Goal: Task Accomplishment & Management: Use online tool/utility

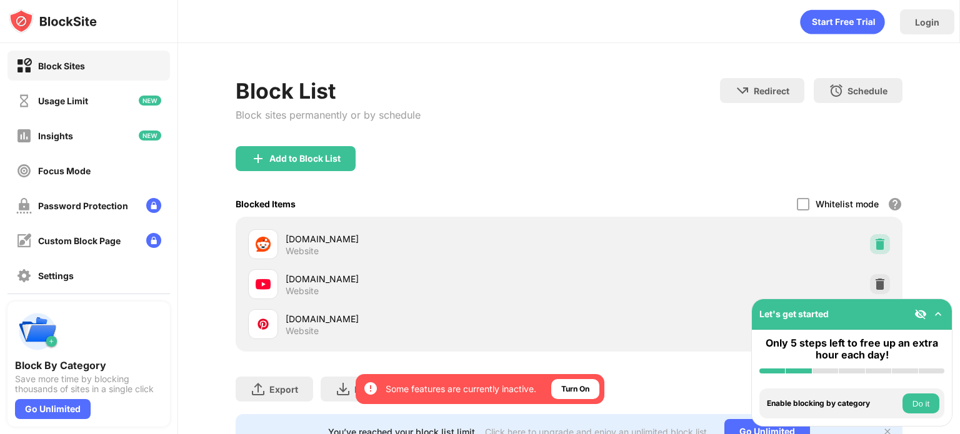
click at [870, 252] on div at bounding box center [880, 244] width 20 height 20
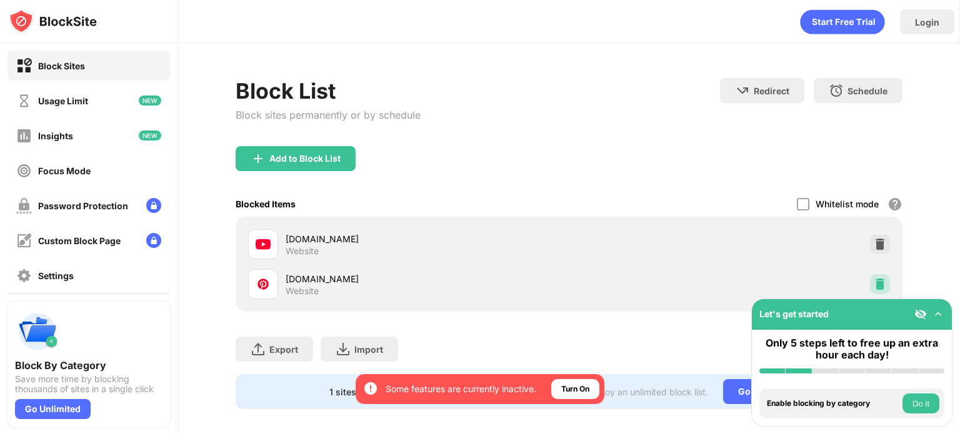
click at [873, 280] on img at bounding box center [879, 284] width 12 height 12
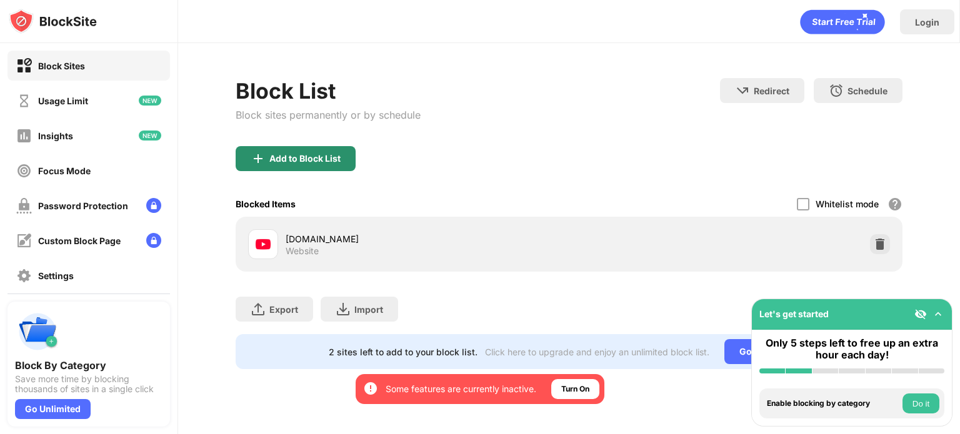
click at [325, 160] on div "Add to Block List" at bounding box center [304, 159] width 71 height 10
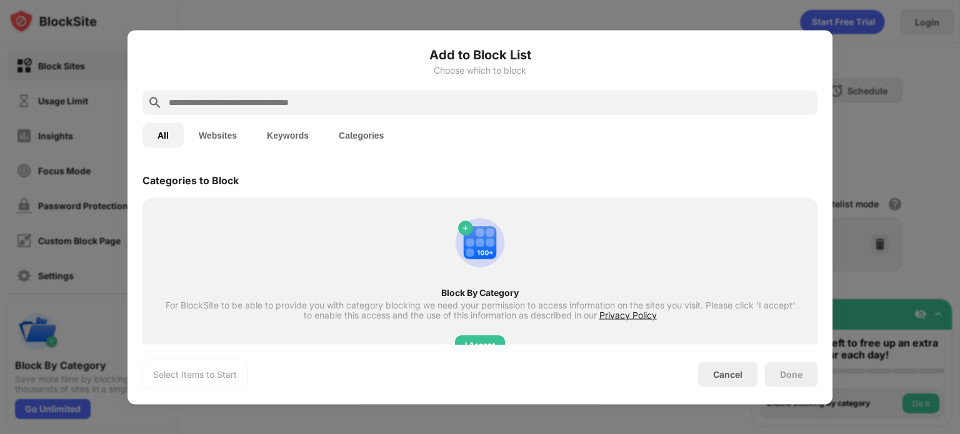
scroll to position [235, 0]
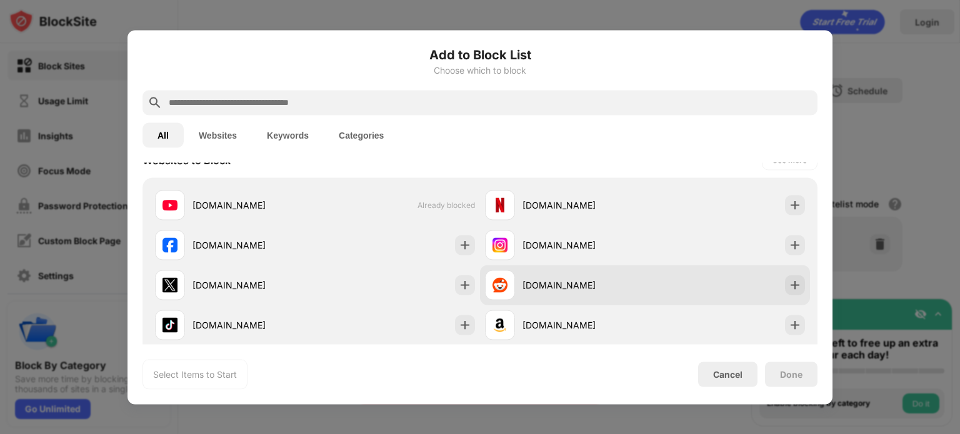
click at [591, 272] on div "[DOMAIN_NAME]" at bounding box center [565, 285] width 160 height 30
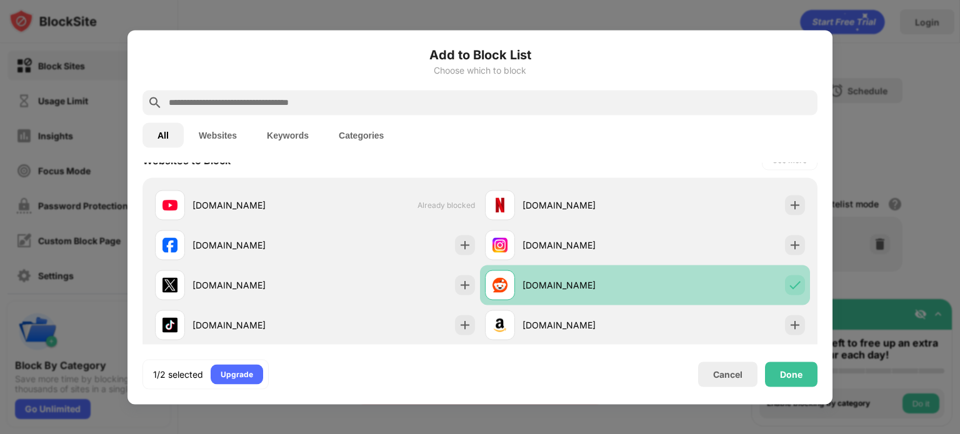
scroll to position [341, 0]
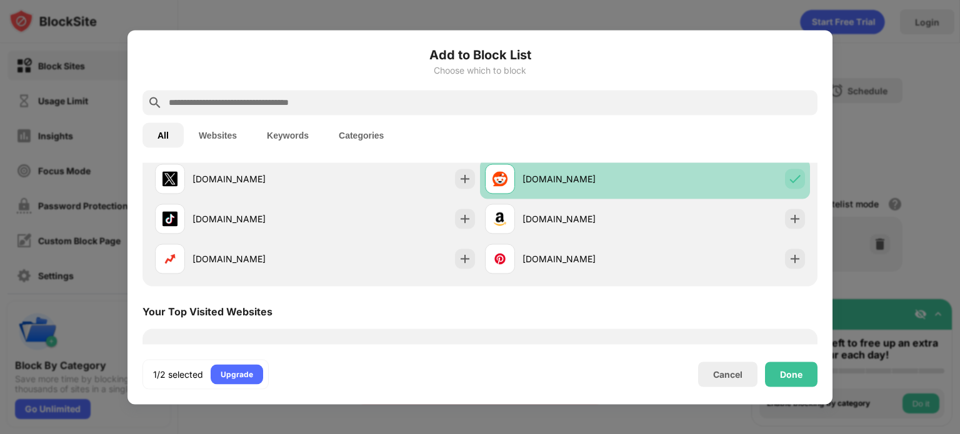
click at [591, 272] on div "[DOMAIN_NAME]" at bounding box center [565, 259] width 160 height 30
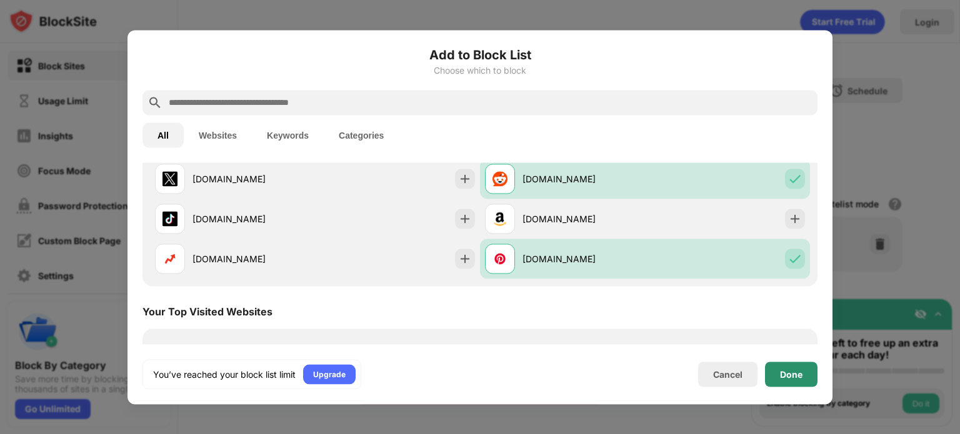
click at [779, 369] on div "Done" at bounding box center [791, 374] width 52 height 25
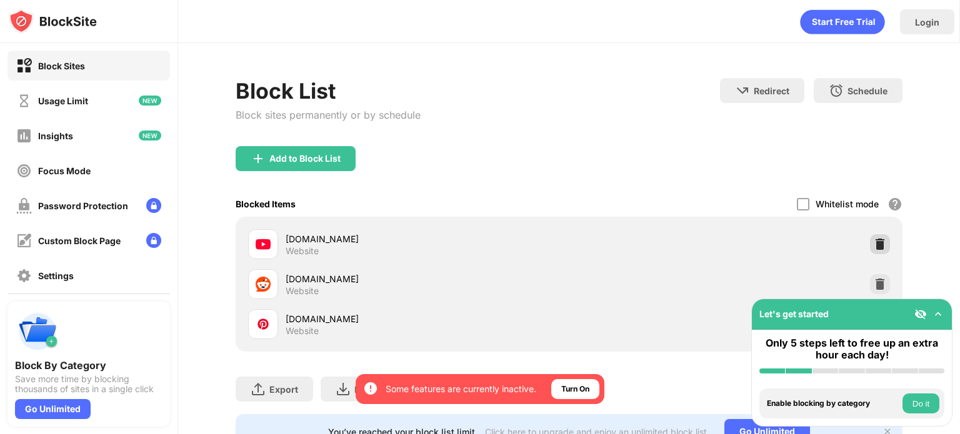
click at [873, 245] on img at bounding box center [879, 244] width 12 height 12
